Goal: Task Accomplishment & Management: Manage account settings

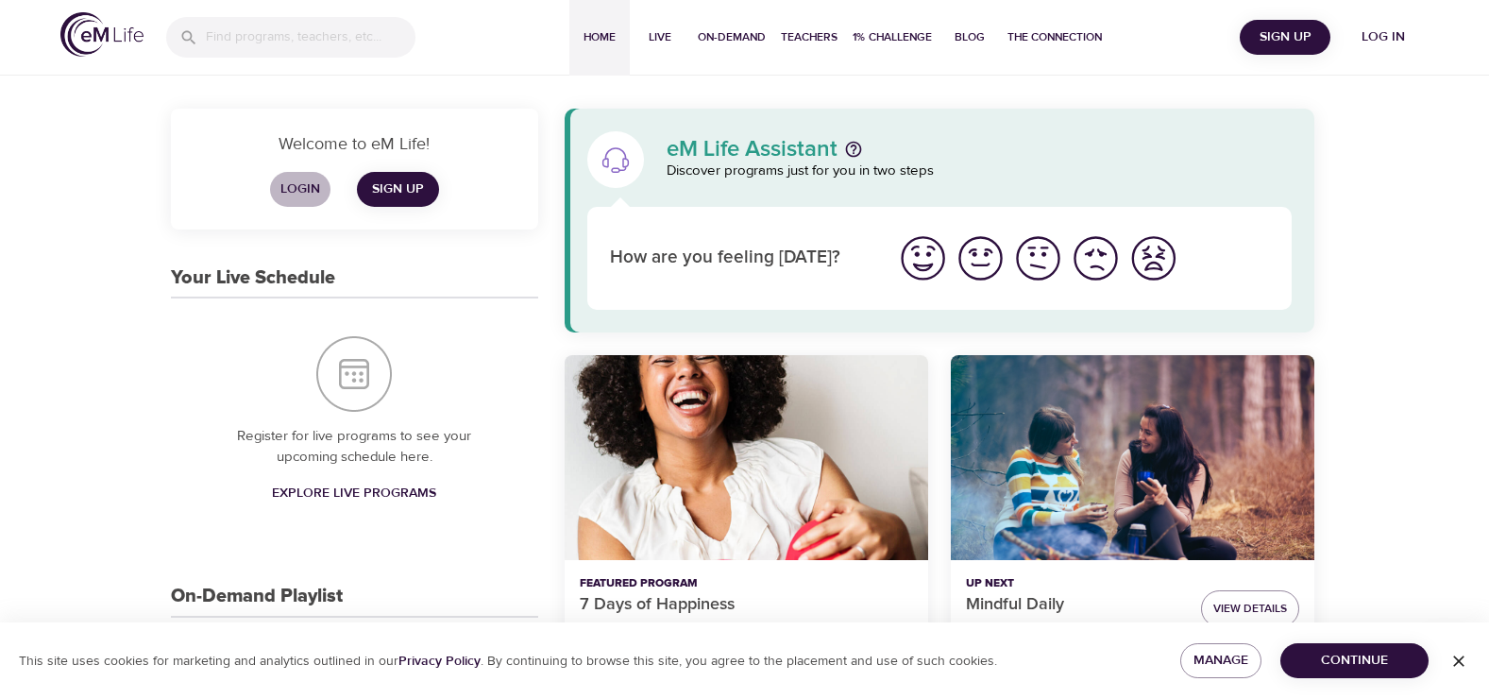
click at [304, 189] on span "Login" at bounding box center [300, 190] width 45 height 24
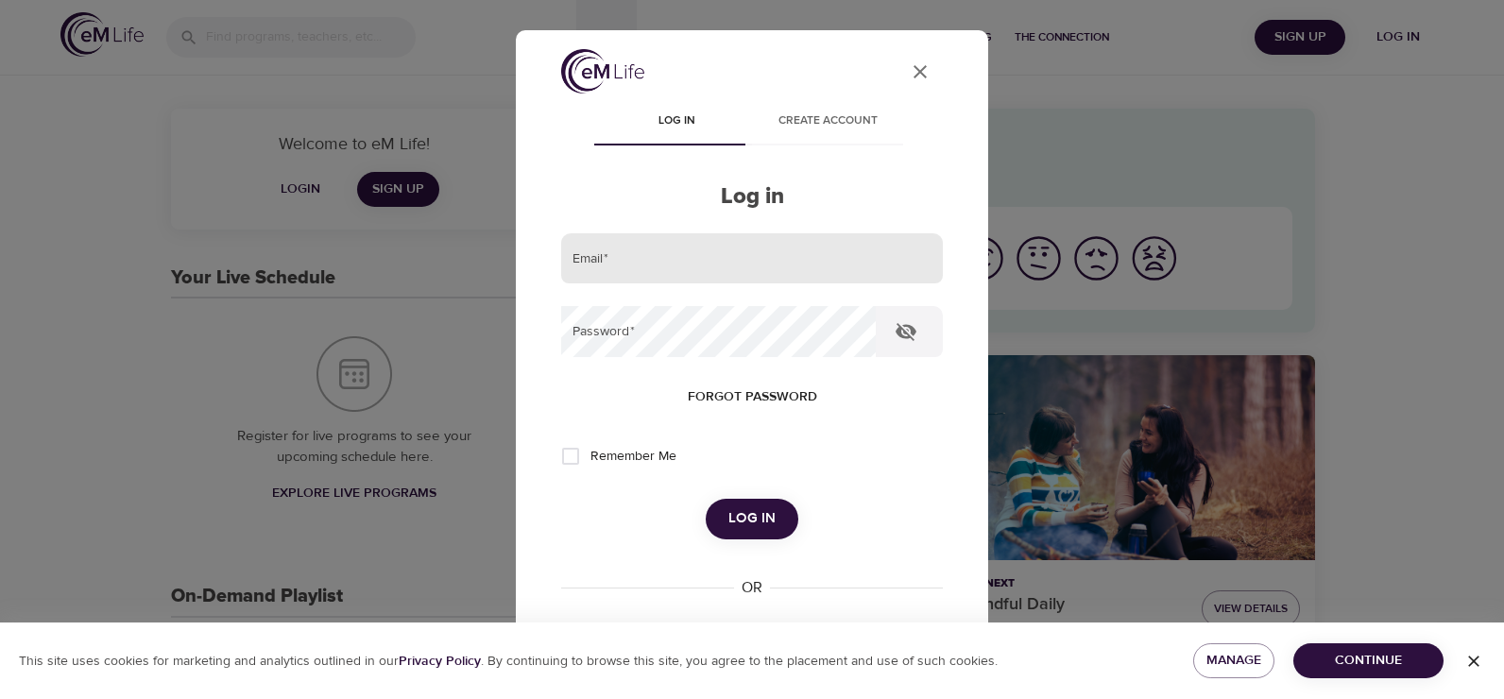
click at [612, 263] on input "email" at bounding box center [752, 258] width 382 height 51
type input "[EMAIL_ADDRESS][DOMAIN_NAME]"
click at [705, 499] on button "Log in" at bounding box center [751, 519] width 93 height 40
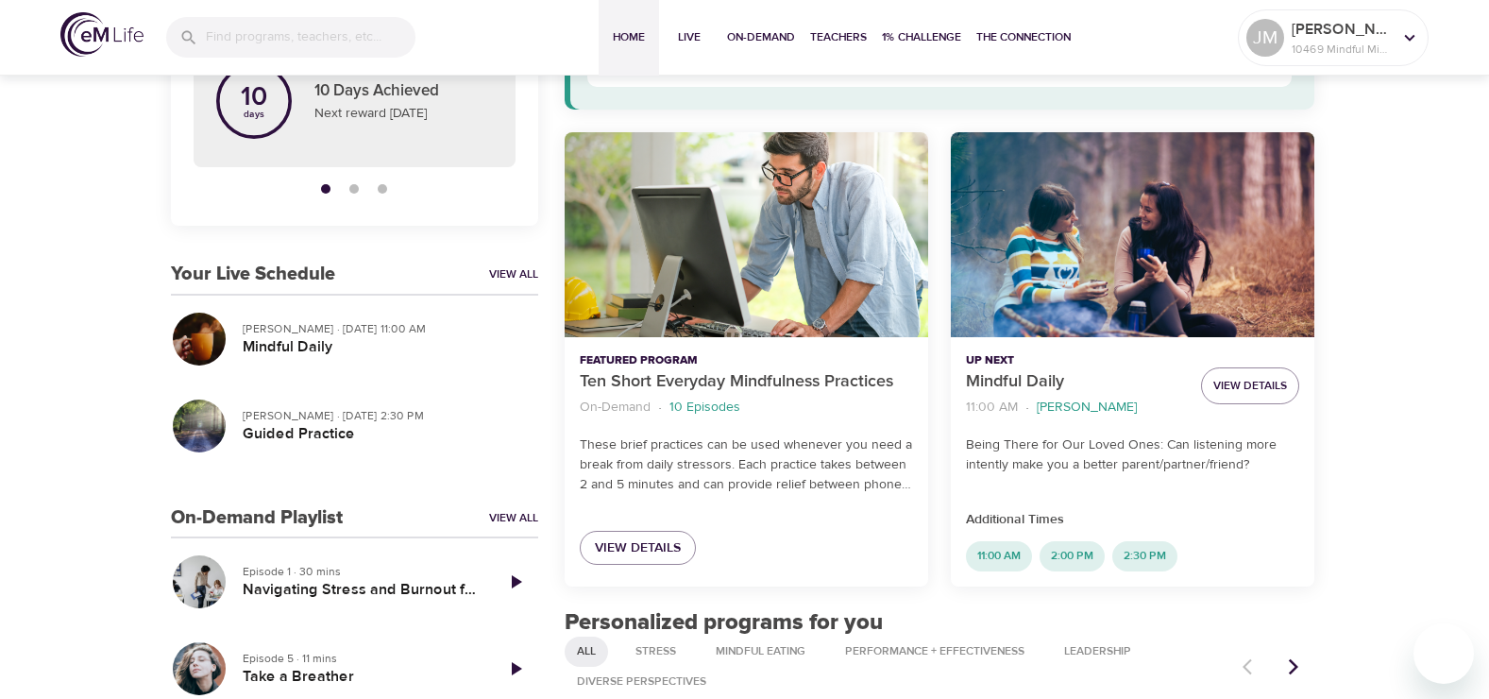
scroll to position [283, 0]
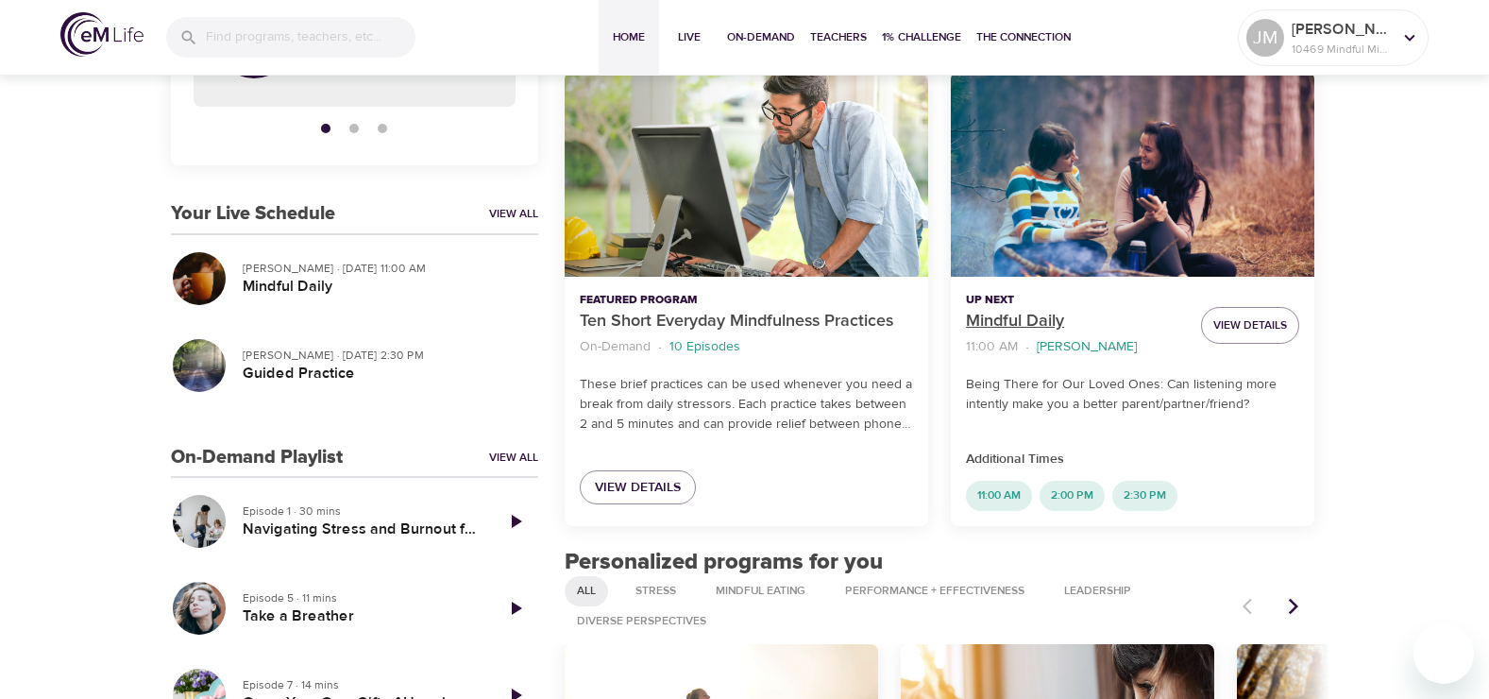
click at [1004, 310] on p "Mindful Daily" at bounding box center [1076, 321] width 220 height 25
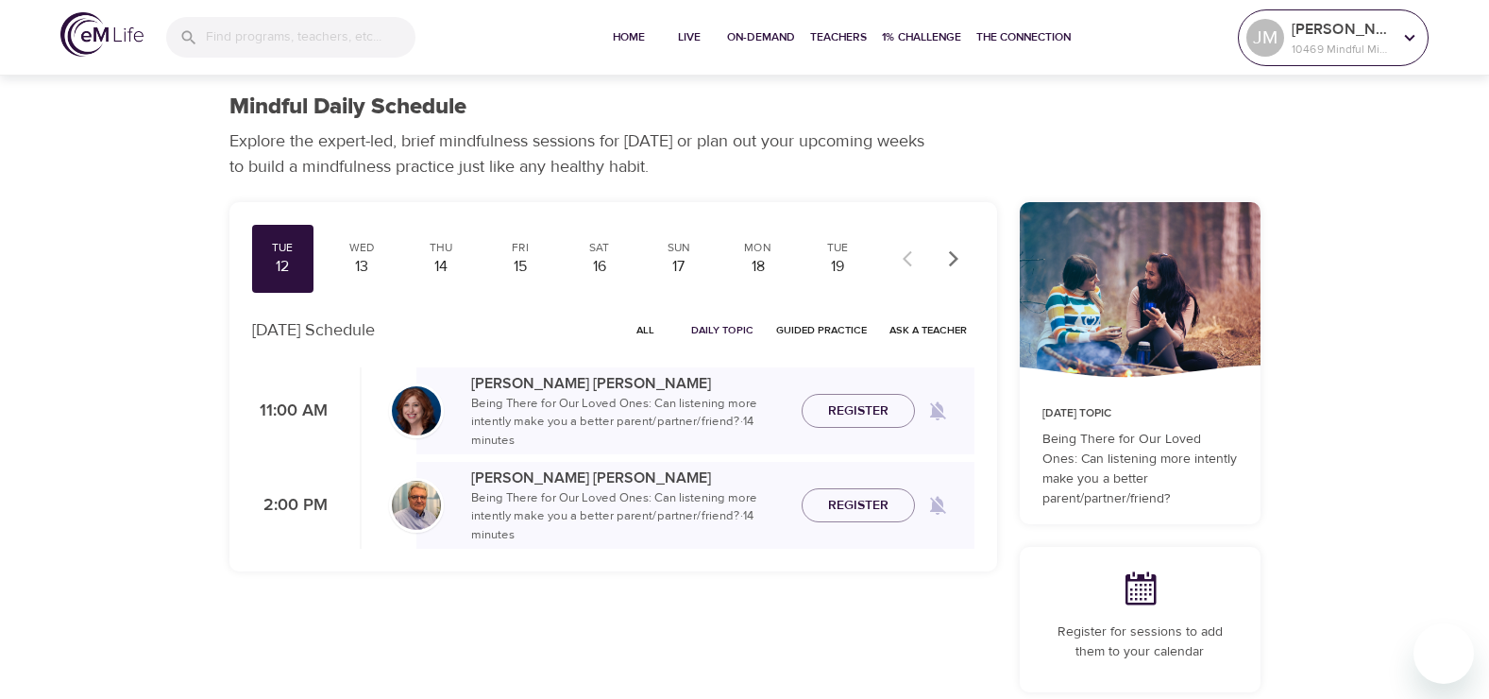
click at [1404, 29] on icon at bounding box center [1410, 37] width 21 height 21
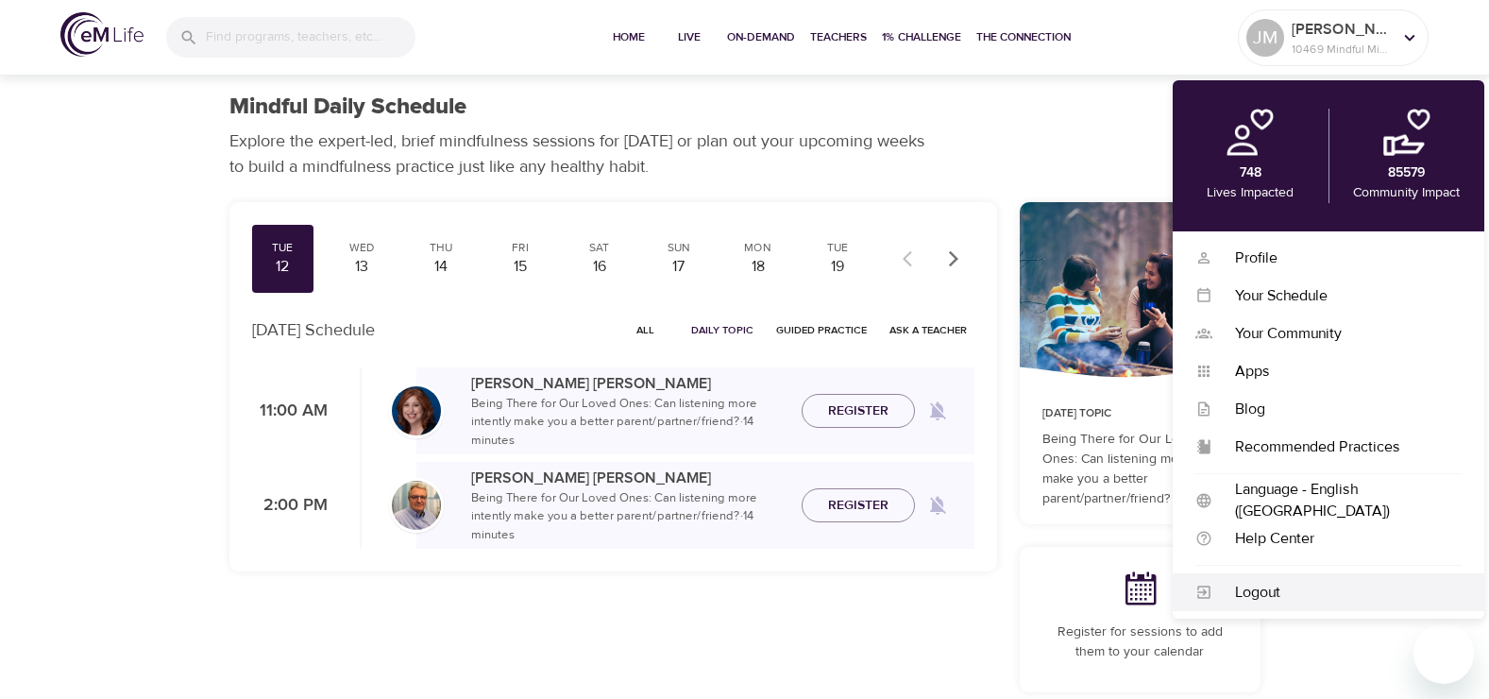
click at [1283, 588] on div "Logout" at bounding box center [1337, 593] width 249 height 22
